Goal: Transaction & Acquisition: Purchase product/service

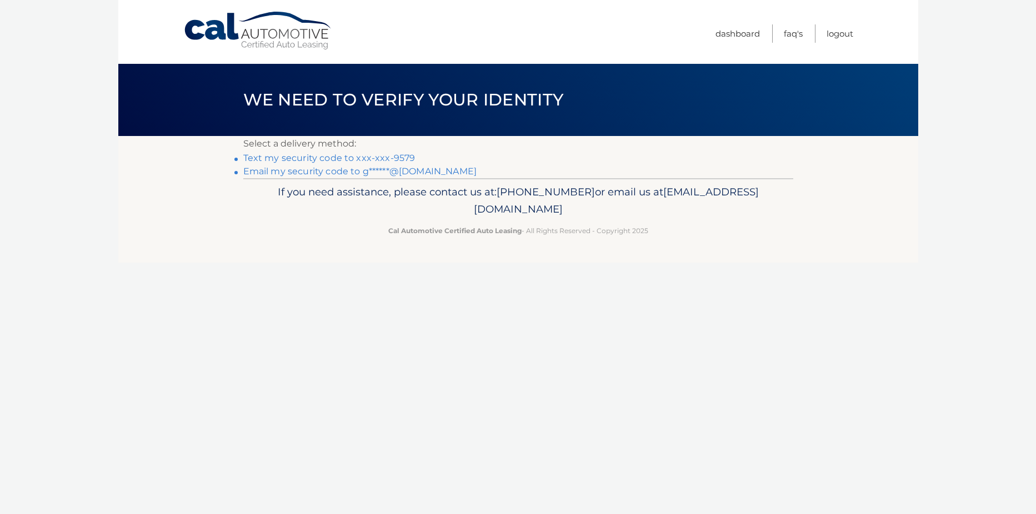
click at [374, 159] on link "Text my security code to xxx-xxx-9579" at bounding box center [329, 158] width 172 height 11
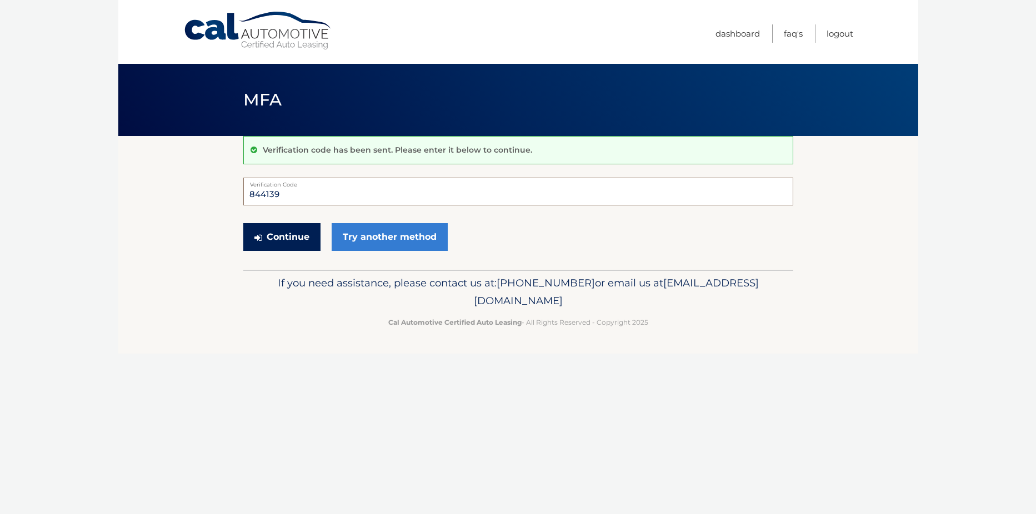
type input "844139"
click at [277, 235] on button "Continue" at bounding box center [281, 237] width 77 height 28
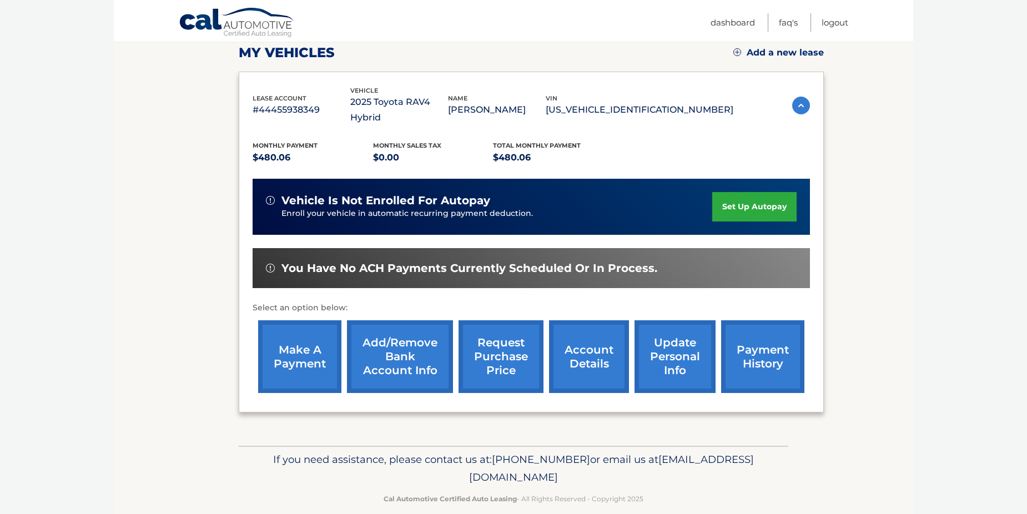
scroll to position [159, 0]
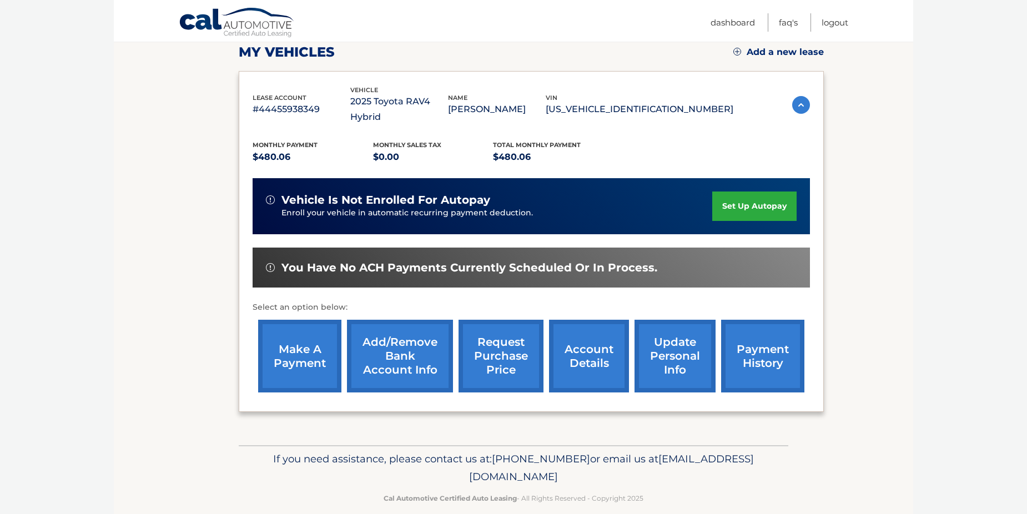
click at [290, 342] on link "make a payment" at bounding box center [299, 356] width 83 height 73
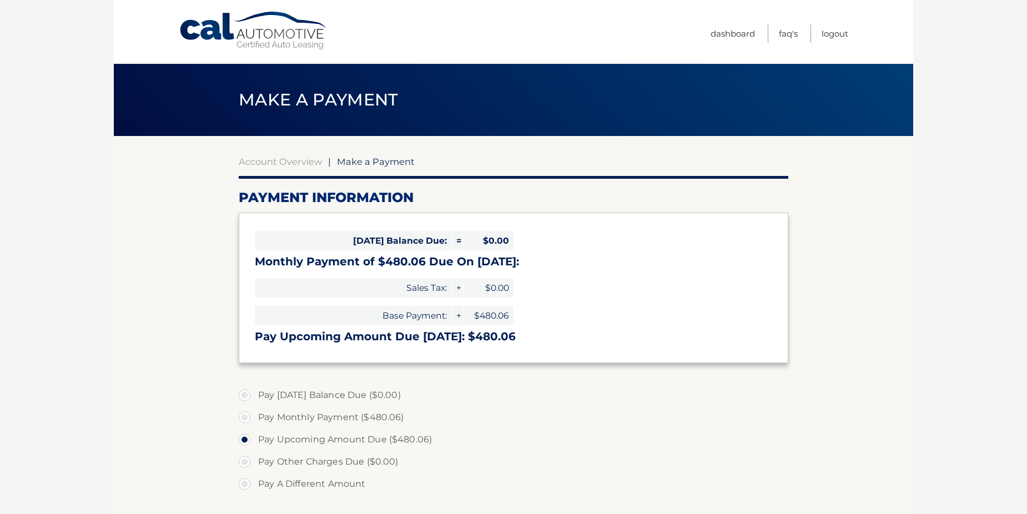
select select "ODY2NDgxMjMtMjNlMC00YmNjLThjMjItYTNkM2QxOGJmN2Uw"
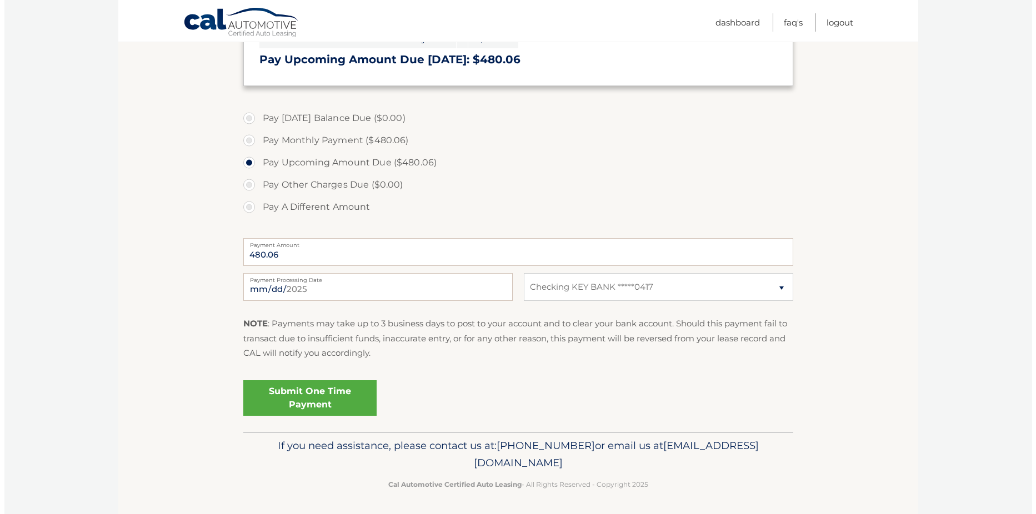
scroll to position [279, 0]
click at [290, 396] on link "Submit One Time Payment" at bounding box center [305, 396] width 133 height 36
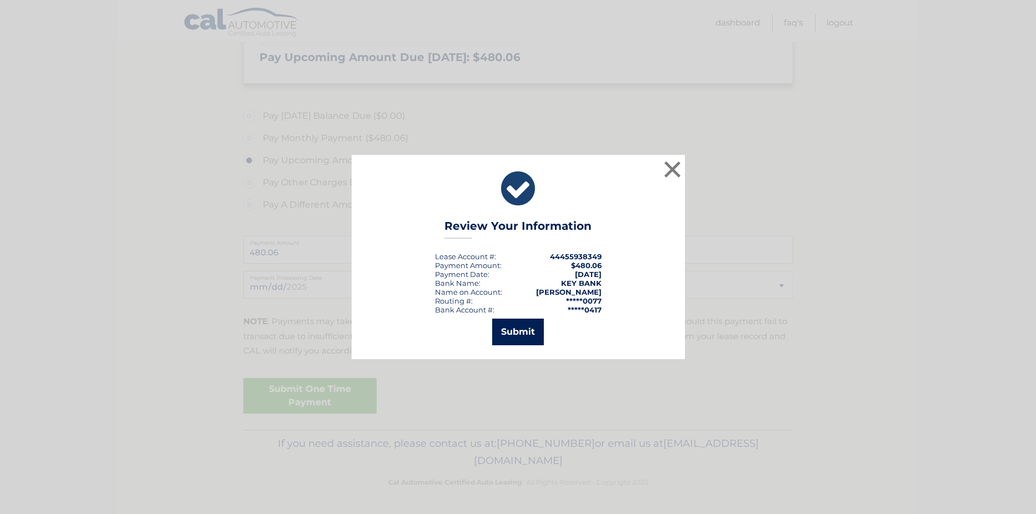
click at [519, 331] on button "Submit" at bounding box center [518, 332] width 52 height 27
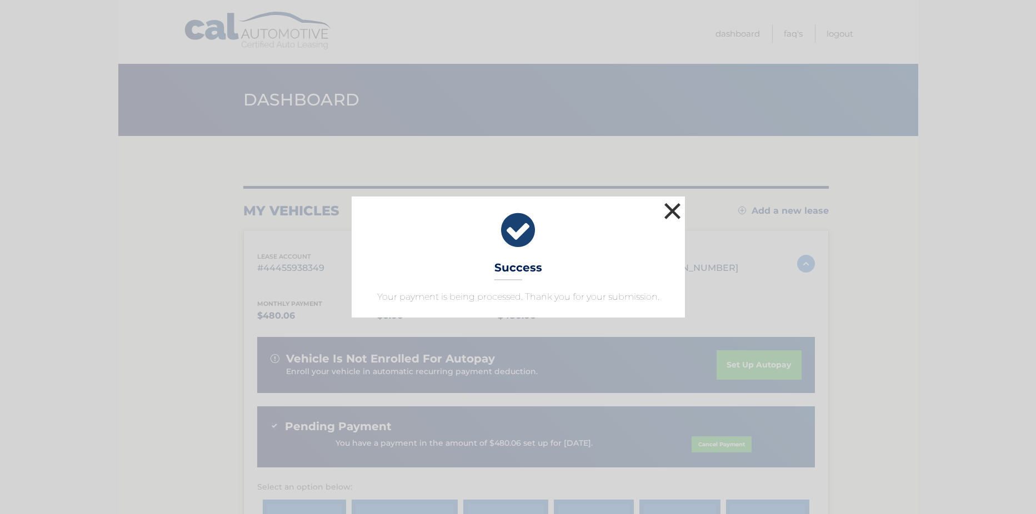
click at [672, 209] on button "×" at bounding box center [672, 211] width 22 height 22
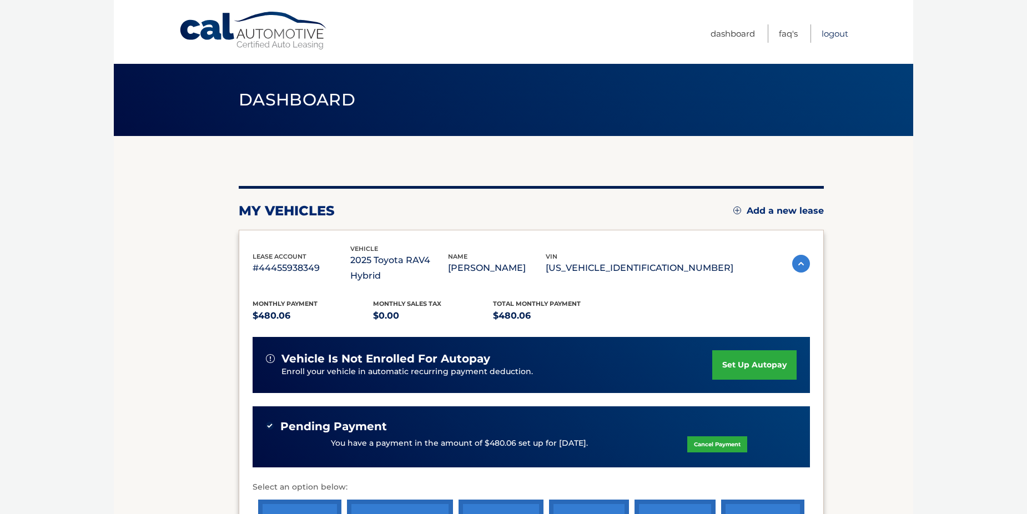
click at [841, 34] on link "Logout" at bounding box center [835, 33] width 27 height 18
